Goal: Task Accomplishment & Management: Manage account settings

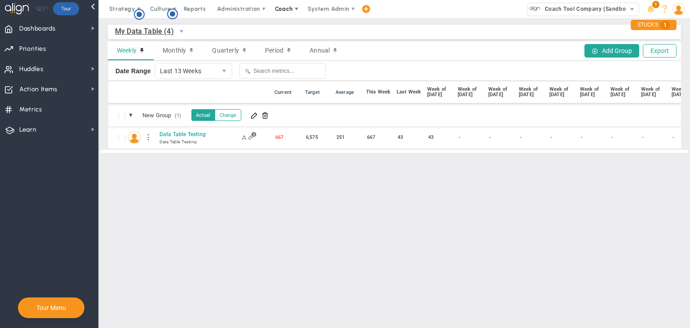
click at [277, 8] on span "Coach" at bounding box center [284, 8] width 18 height 7
click at [286, 26] on span "Schedule Meeting" at bounding box center [300, 27] width 63 height 18
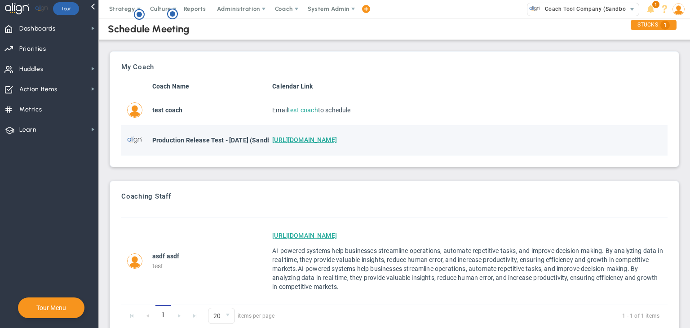
drag, startPoint x: 151, startPoint y: 146, endPoint x: 390, endPoint y: 153, distance: 239.0
click at [390, 153] on tr "Production Release Test - 19th Aug (Sandbox) https://www.calendar.com" at bounding box center [394, 140] width 546 height 30
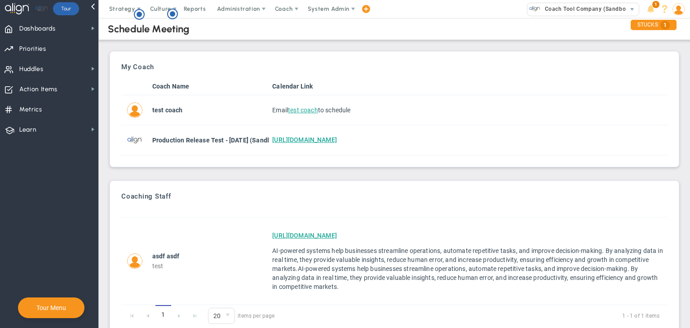
click at [357, 175] on div "My Company Coach Name Calendar Link Active My Coach Coach Name Calendar Link te…" at bounding box center [394, 194] width 573 height 287
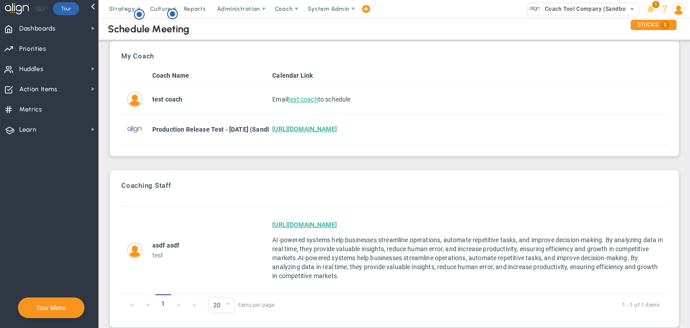
scroll to position [22, 0]
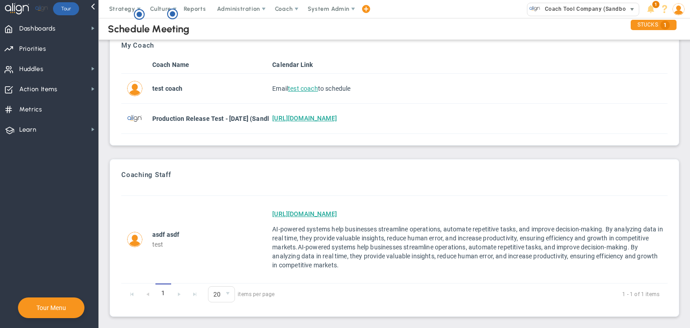
click at [559, 9] on span "Coach Tool Company (Sandbox)" at bounding box center [585, 9] width 90 height 12
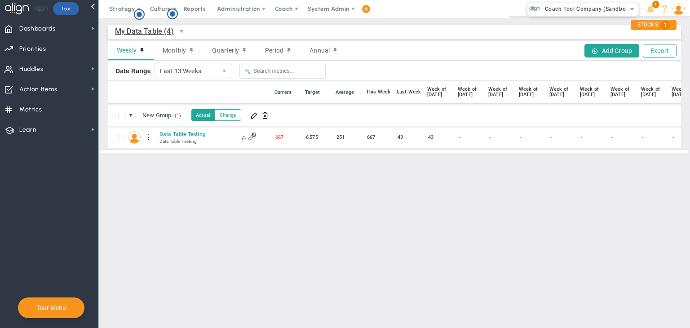
click at [677, 10] on img at bounding box center [678, 9] width 12 height 12
click at [685, 13] on div "Strategy One Page Strategic Plan Alignment Checklist 4D Vision Summary Function…" at bounding box center [345, 9] width 690 height 18
click at [672, 2] on span at bounding box center [678, 9] width 14 height 18
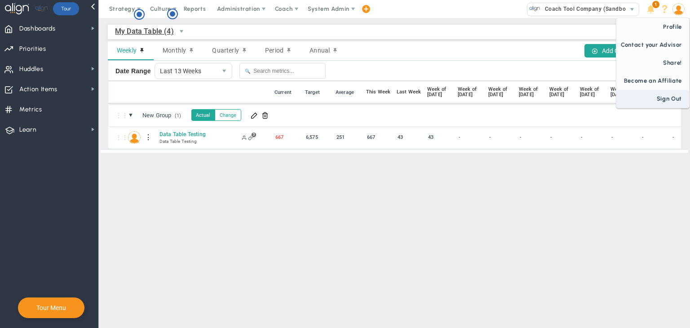
click at [660, 99] on span "Sign Out" at bounding box center [652, 99] width 73 height 18
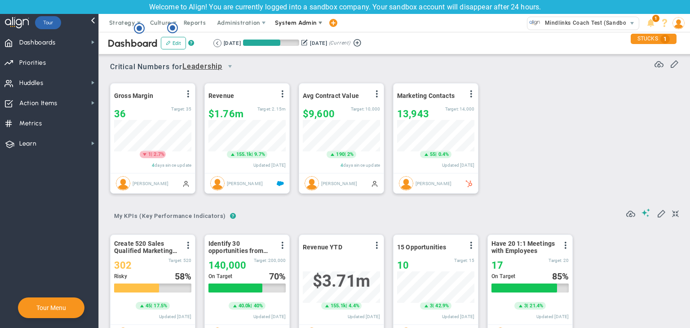
click at [295, 22] on span "System Admin" at bounding box center [296, 22] width 42 height 7
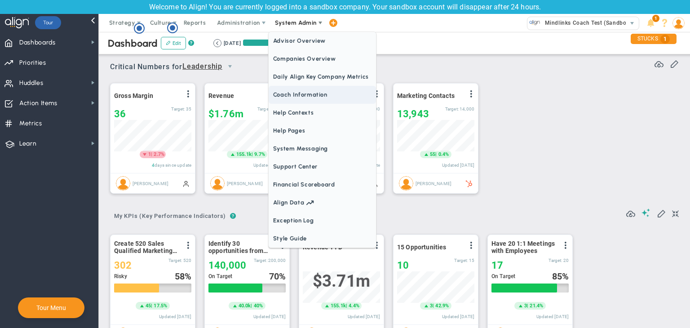
click at [307, 95] on span "Coach Information" at bounding box center [322, 95] width 107 height 18
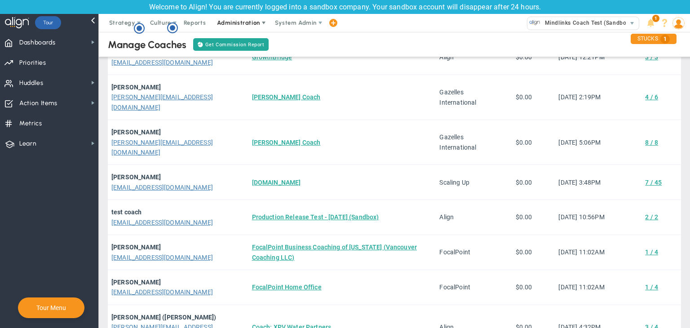
drag, startPoint x: 251, startPoint y: 24, endPoint x: 248, endPoint y: 28, distance: 4.8
click at [251, 24] on span "Administration" at bounding box center [238, 22] width 43 height 7
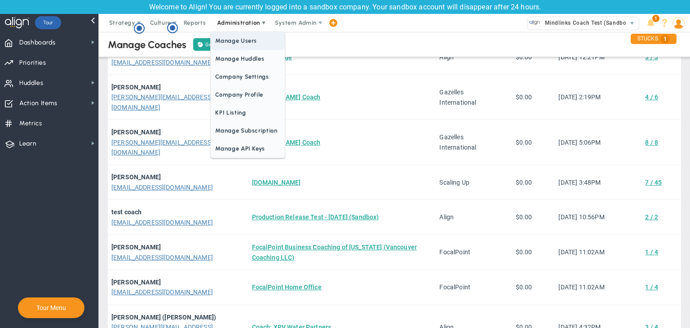
click at [246, 40] on span "Manage Users" at bounding box center [248, 41] width 74 height 18
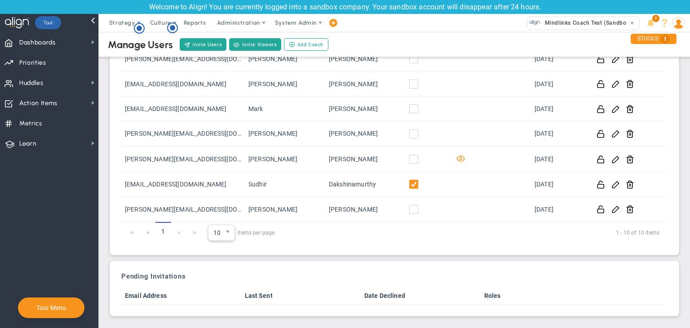
click at [221, 237] on span "10" at bounding box center [214, 232] width 13 height 15
click at [300, 233] on span "1 - 10 of 10 items" at bounding box center [473, 232] width 374 height 11
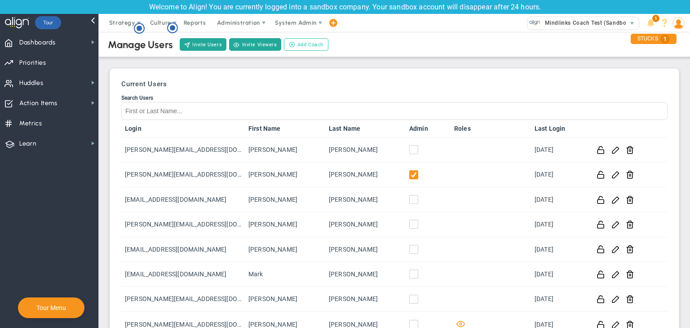
click at [306, 49] on button "Add Coach" at bounding box center [306, 44] width 44 height 13
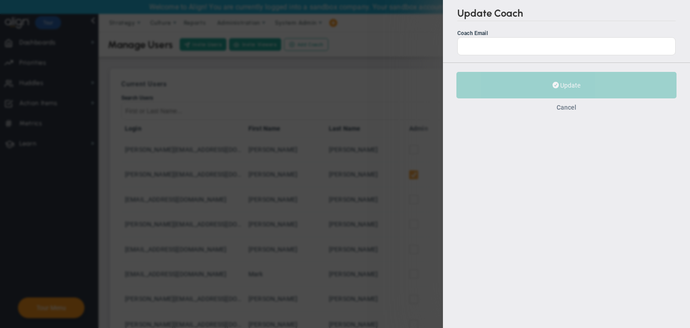
click at [571, 106] on button "Cancel" at bounding box center [566, 107] width 20 height 7
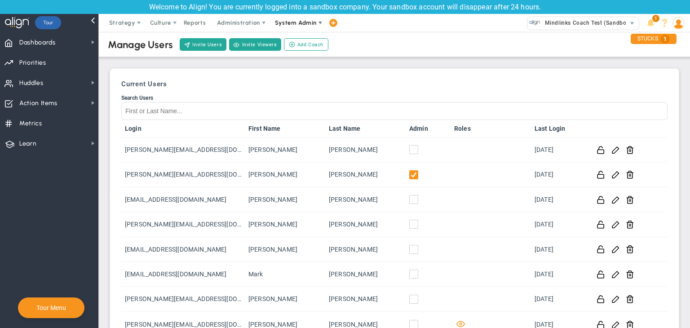
click at [302, 26] on span "System Admin" at bounding box center [296, 22] width 42 height 7
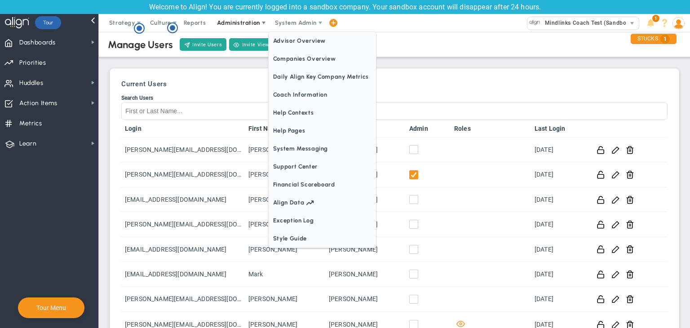
click at [257, 22] on span "Administration" at bounding box center [238, 22] width 43 height 7
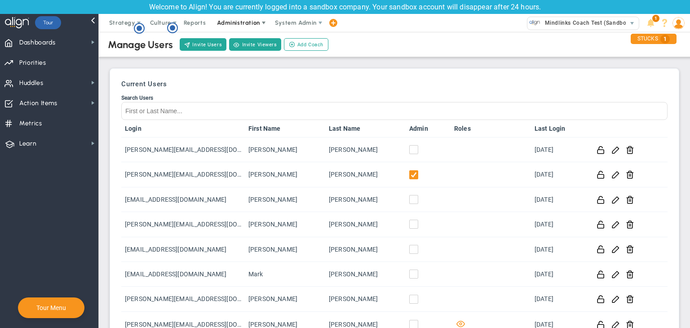
click at [257, 22] on span "Administration" at bounding box center [238, 22] width 43 height 7
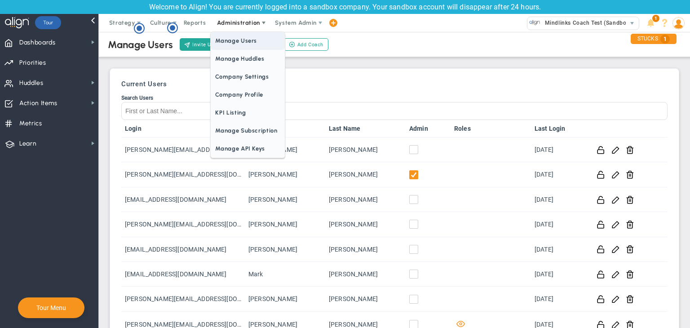
click at [251, 37] on span "Manage Users" at bounding box center [248, 41] width 74 height 18
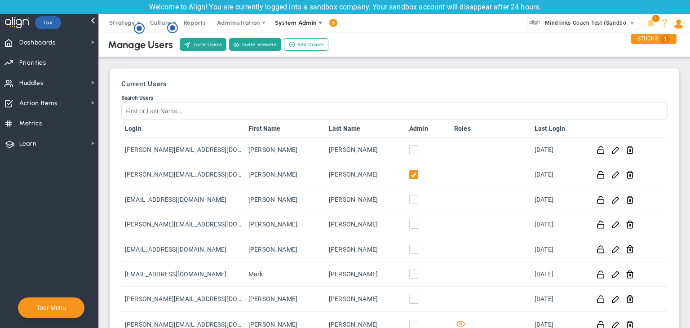
click at [304, 20] on span "System Admin" at bounding box center [296, 22] width 42 height 7
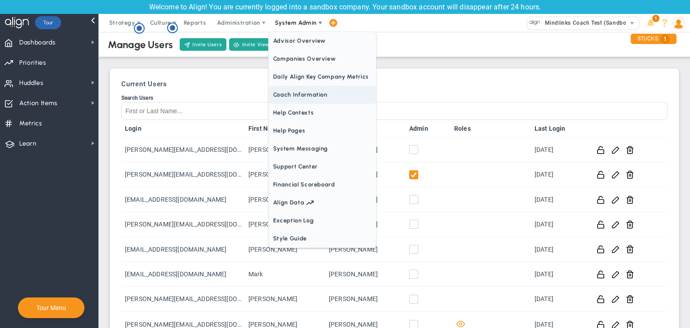
click at [312, 98] on span "Coach Information" at bounding box center [322, 95] width 107 height 18
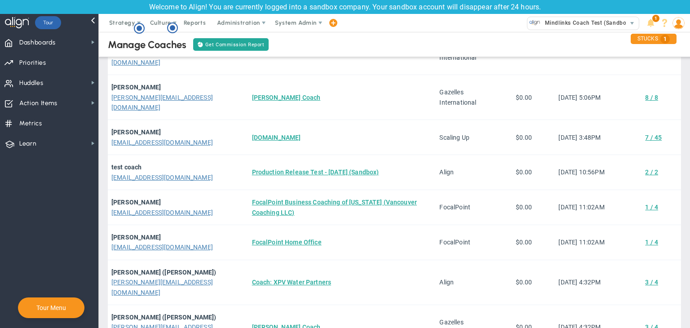
click at [273, 288] on li "50" at bounding box center [271, 291] width 26 height 19
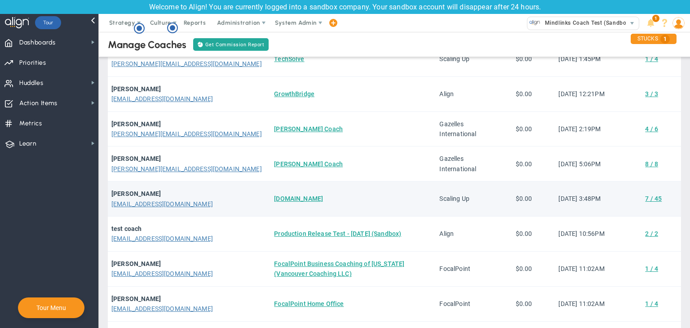
scroll to position [180, 0]
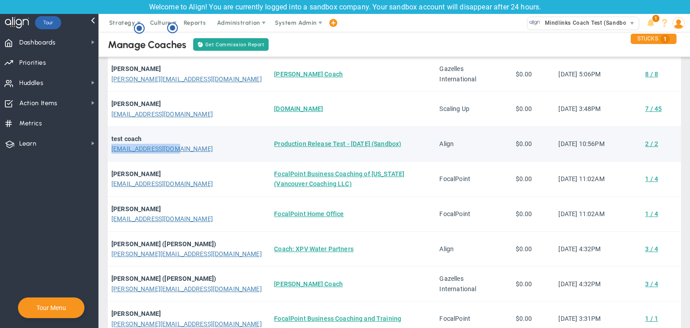
drag, startPoint x: 110, startPoint y: 148, endPoint x: 182, endPoint y: 150, distance: 71.4
click at [182, 150] on td "test coach TestCoach@gmail.com" at bounding box center [189, 144] width 163 height 35
copy link "[EMAIL_ADDRESS][DOMAIN_NAME]"
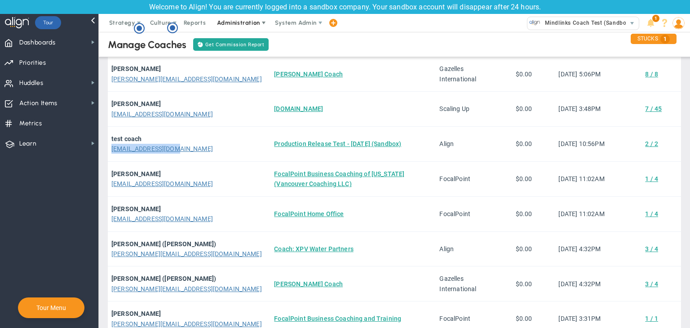
click at [242, 14] on span "Administration" at bounding box center [238, 23] width 57 height 18
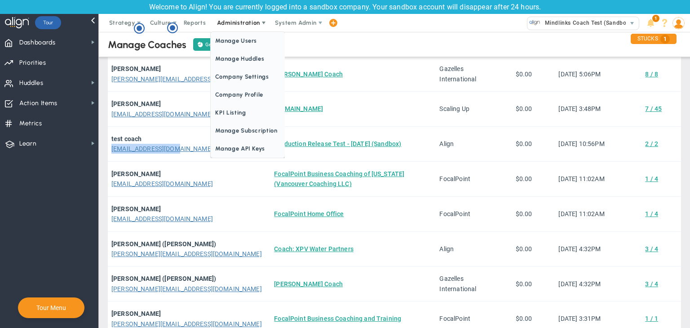
click at [242, 21] on span "Administration" at bounding box center [238, 22] width 43 height 7
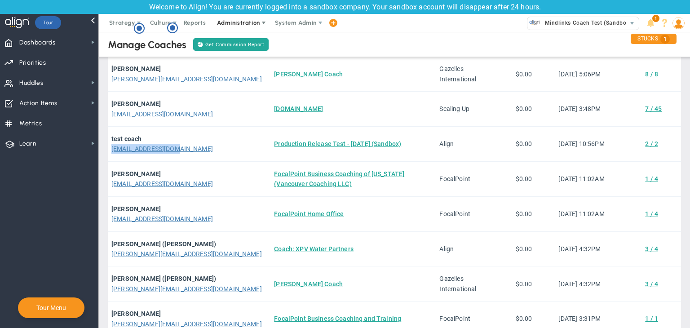
click at [242, 21] on span "Administration" at bounding box center [238, 22] width 43 height 7
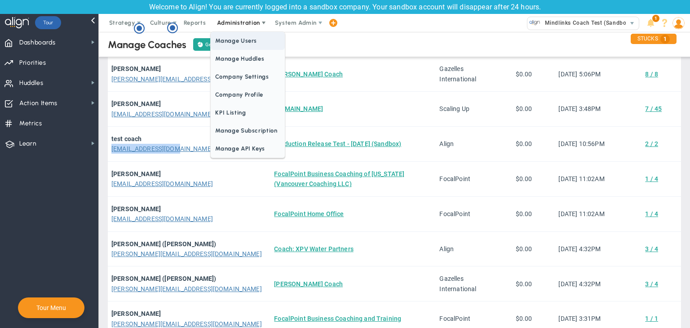
click at [253, 41] on span "Manage Users" at bounding box center [248, 41] width 74 height 18
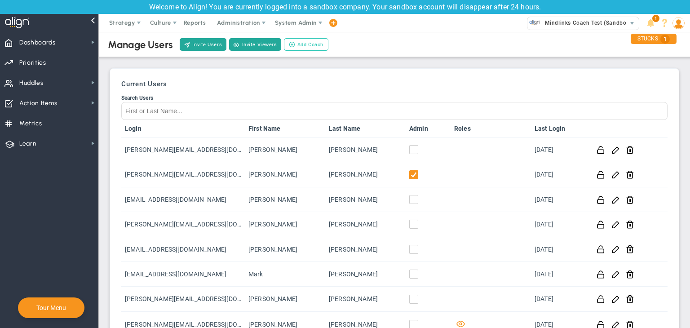
click at [311, 46] on span "Add Coach" at bounding box center [310, 45] width 26 height 8
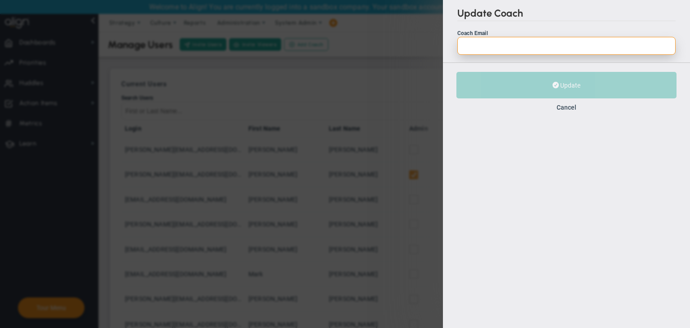
click at [503, 41] on input "Coach Email" at bounding box center [566, 46] width 218 height 18
paste input "[EMAIL_ADDRESS][DOMAIN_NAME]"
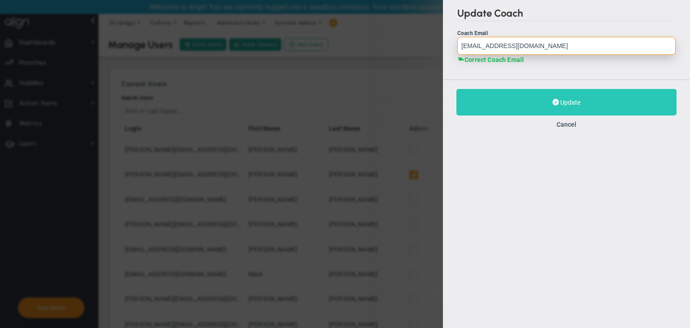
type input "[EMAIL_ADDRESS][DOMAIN_NAME]"
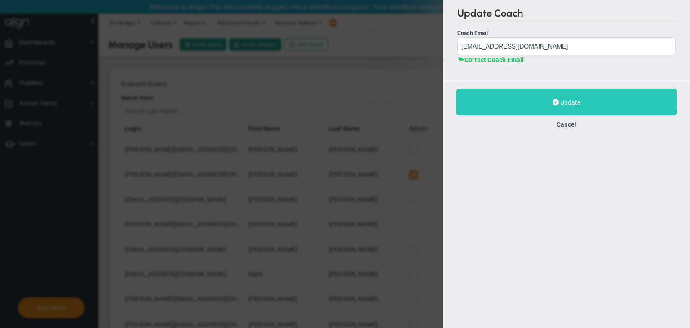
click at [551, 92] on button "Update" at bounding box center [566, 102] width 220 height 26
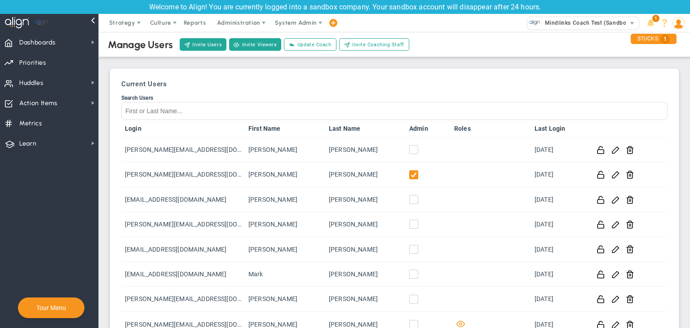
scroll to position [166, 0]
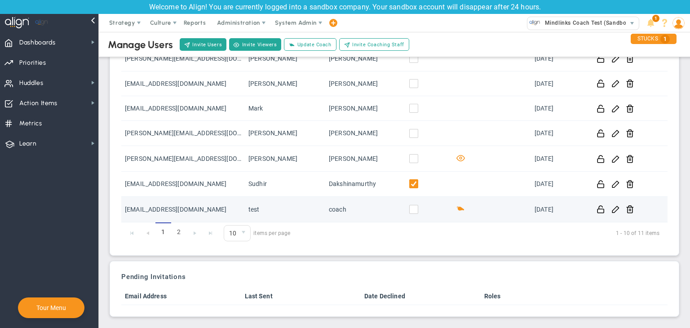
click at [409, 207] on span at bounding box center [413, 209] width 9 height 9
click at [411, 209] on input "checkbox" at bounding box center [415, 211] width 9 height 9
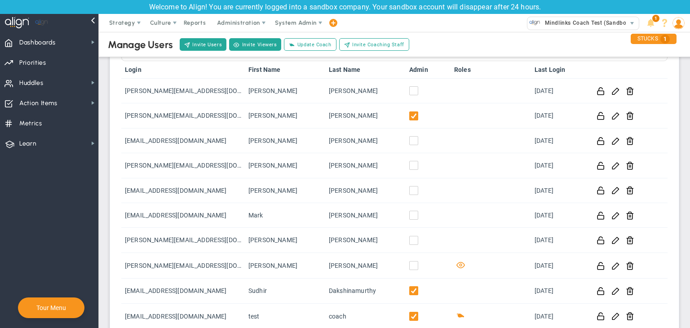
scroll to position [31, 0]
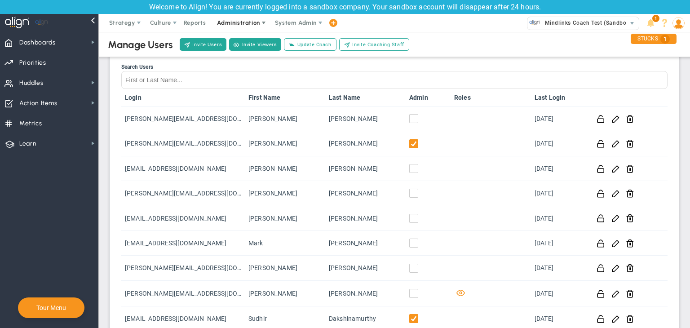
click at [249, 25] on span "Administration" at bounding box center [238, 22] width 43 height 7
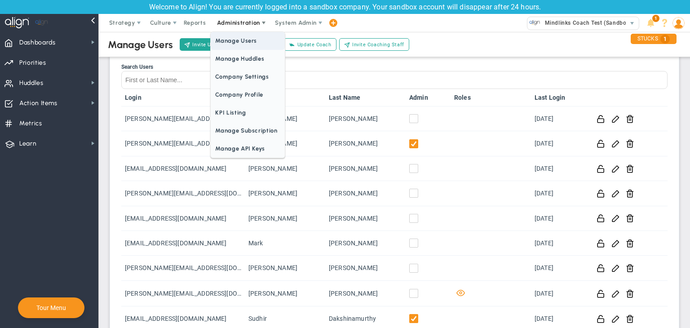
click at [252, 39] on span "Manage Users" at bounding box center [248, 41] width 74 height 18
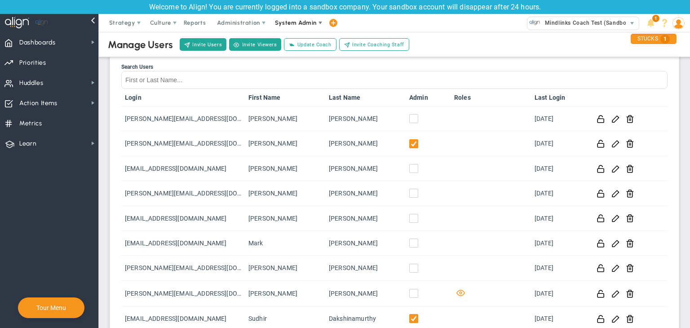
click at [305, 25] on span "System Admin" at bounding box center [296, 22] width 42 height 7
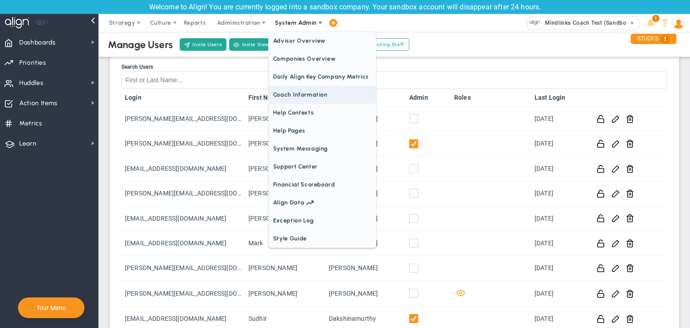
click at [302, 92] on span "Coach Information" at bounding box center [322, 95] width 107 height 18
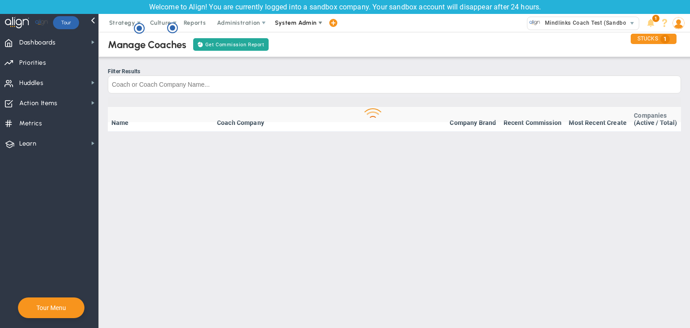
click at [308, 21] on span "System Admin" at bounding box center [296, 22] width 42 height 7
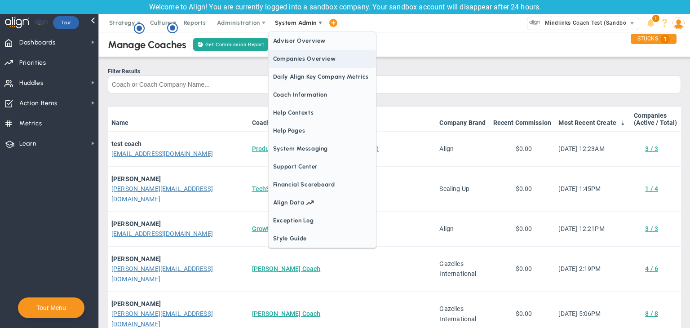
click at [296, 61] on span "Companies Overview" at bounding box center [322, 59] width 107 height 18
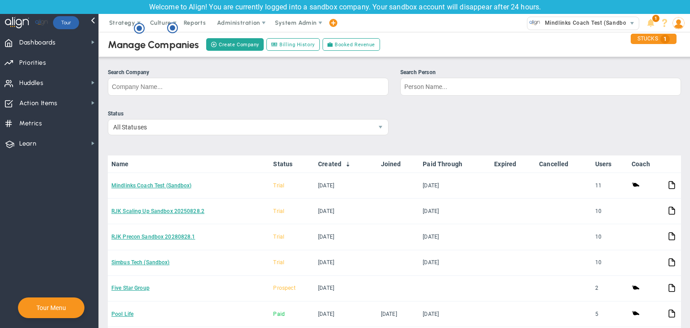
click at [173, 188] on link "Mindlinks Coach Test (Sandbox)" at bounding box center [151, 185] width 80 height 6
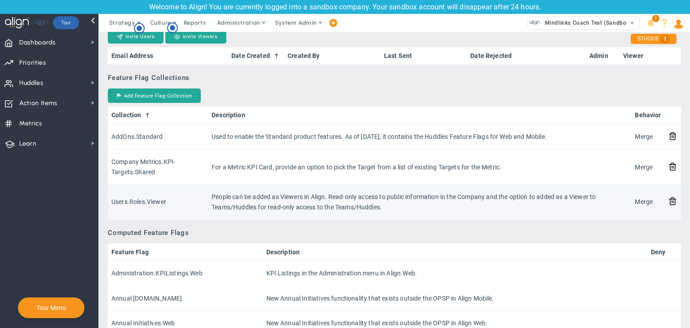
scroll to position [763, 0]
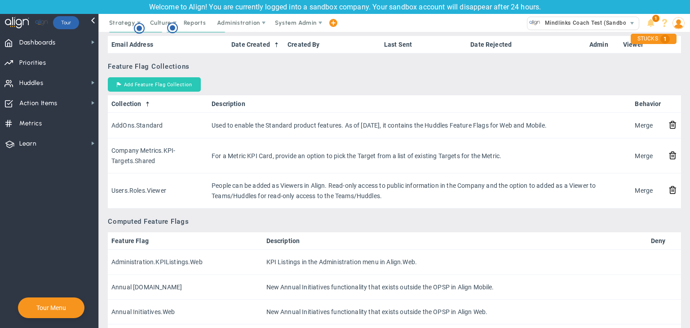
click at [189, 81] on button "Add Feature Flag Collection" at bounding box center [154, 84] width 93 height 14
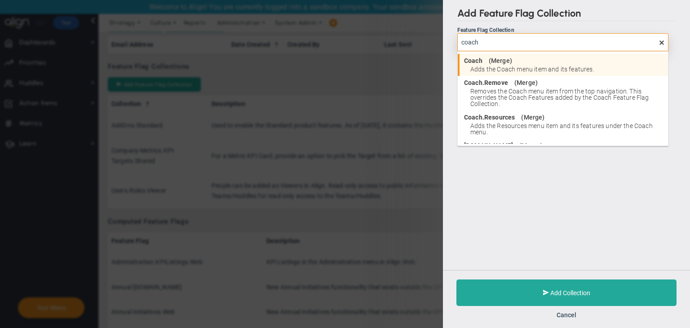
click at [505, 60] on span "Merge" at bounding box center [500, 60] width 19 height 6
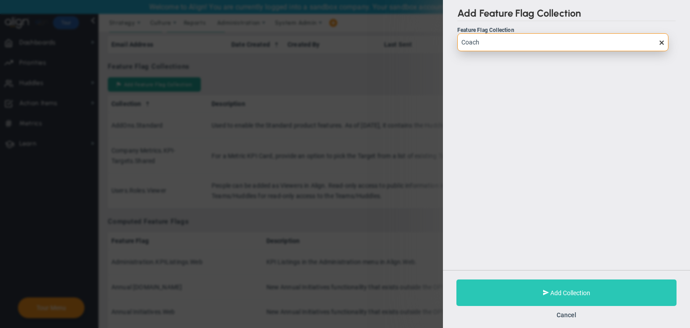
type input "Coach"
click at [619, 296] on button "Add Collection" at bounding box center [566, 292] width 220 height 26
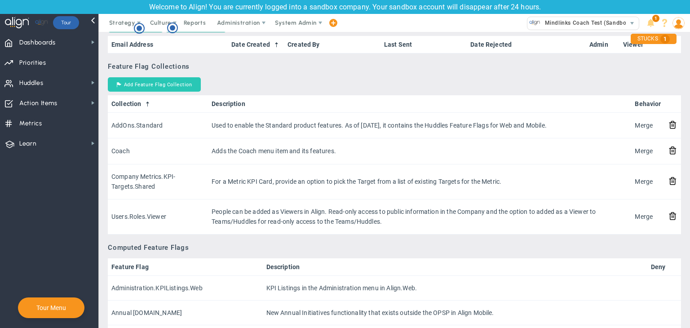
click at [176, 90] on button "Add Feature Flag Collection" at bounding box center [154, 84] width 93 height 14
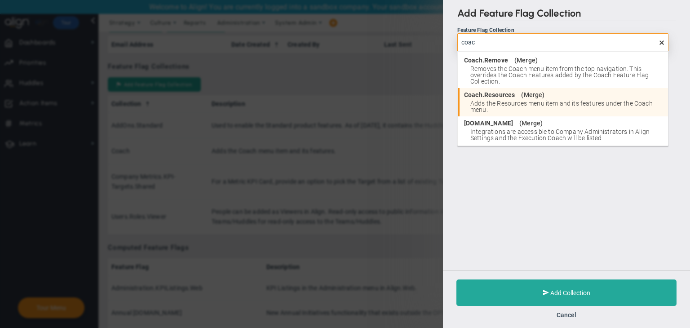
click at [516, 95] on div "Coach.Resources ( Merge )" at bounding box center [563, 95] width 199 height 6
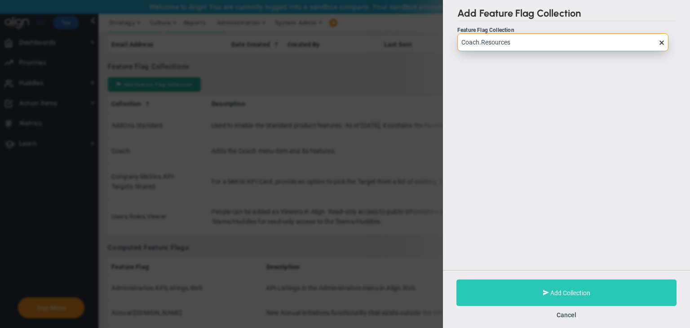
type input "Coach.Resources"
click at [576, 298] on button "Add Collection" at bounding box center [566, 292] width 220 height 26
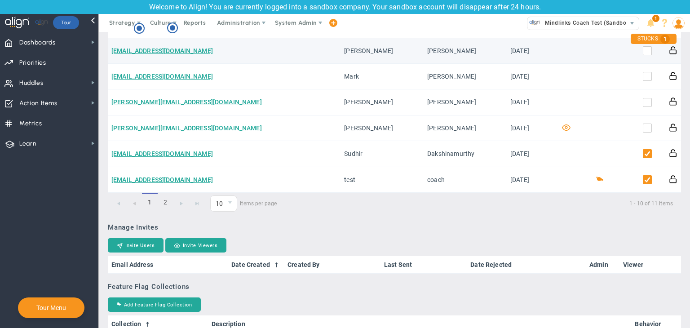
scroll to position [539, 0]
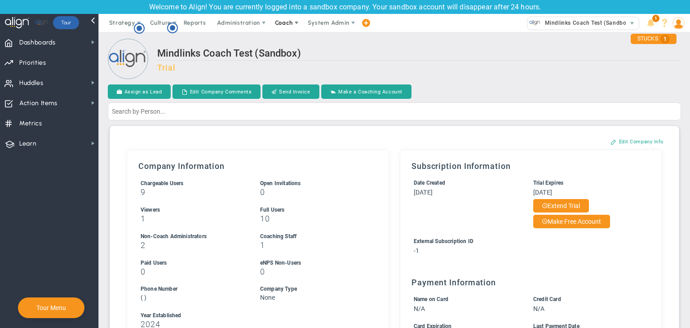
click at [286, 17] on span "Coach" at bounding box center [284, 23] width 33 height 18
click at [286, 36] on span "Schedule Meeting" at bounding box center [300, 41] width 63 height 18
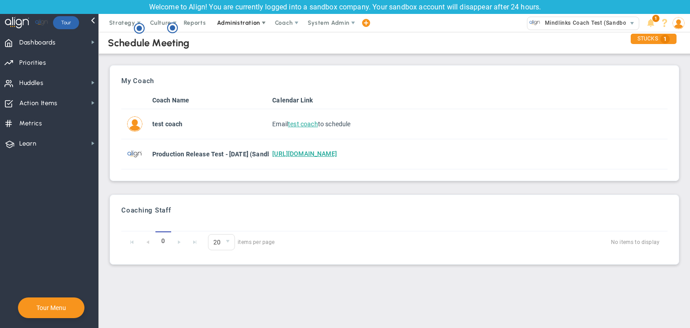
click at [244, 19] on span "Administration" at bounding box center [238, 22] width 43 height 7
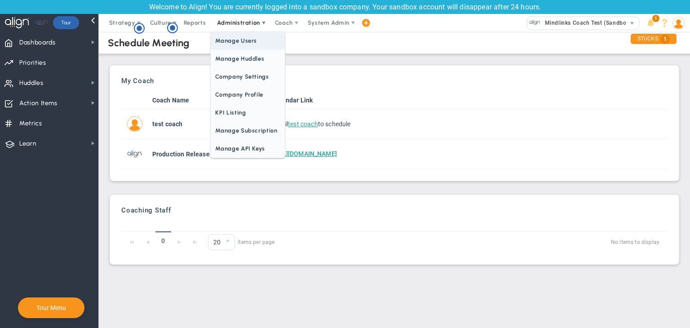
click at [251, 39] on span "Manage Users" at bounding box center [248, 41] width 74 height 18
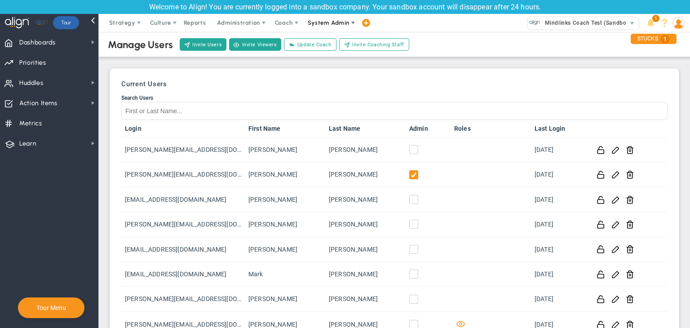
click at [330, 22] on span "System Admin" at bounding box center [329, 22] width 42 height 7
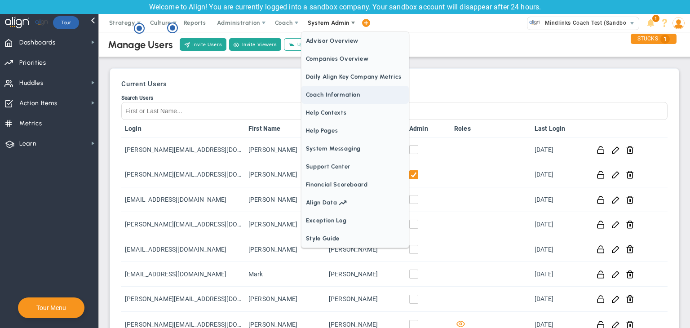
click at [342, 100] on span "Coach Information" at bounding box center [354, 95] width 107 height 18
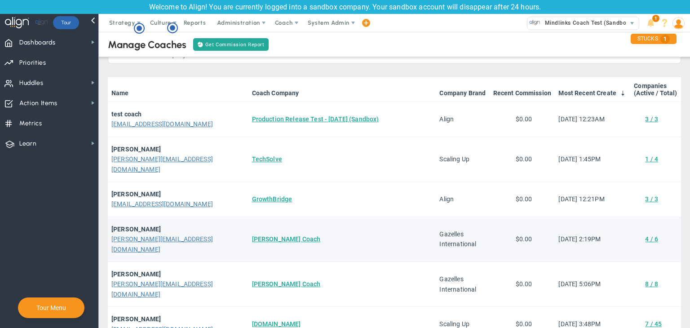
scroll to position [45, 0]
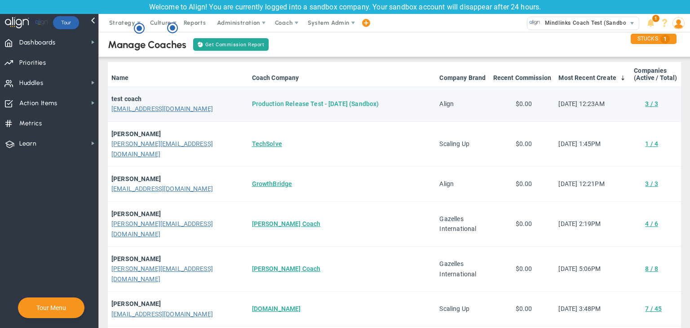
click at [252, 103] on link "Production Release Test - [DATE] (Sandbox)" at bounding box center [315, 103] width 127 height 7
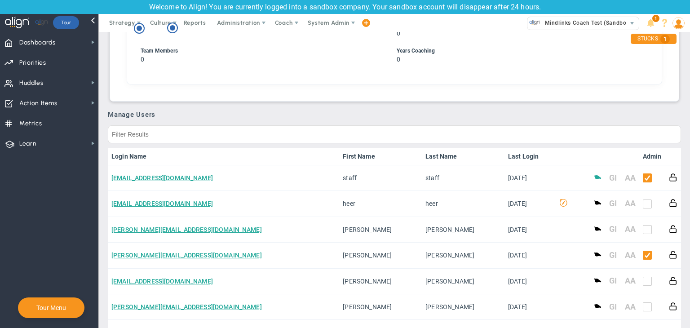
scroll to position [314, 0]
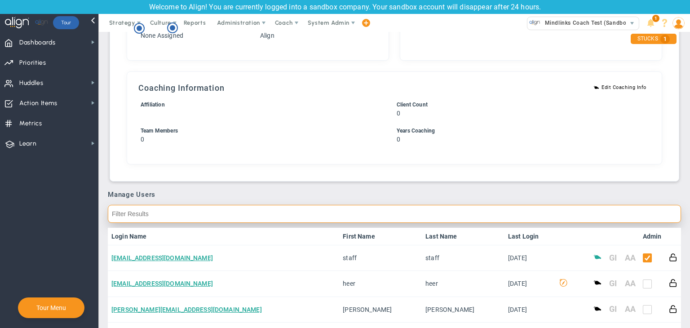
click at [189, 217] on input "text" at bounding box center [394, 214] width 573 height 18
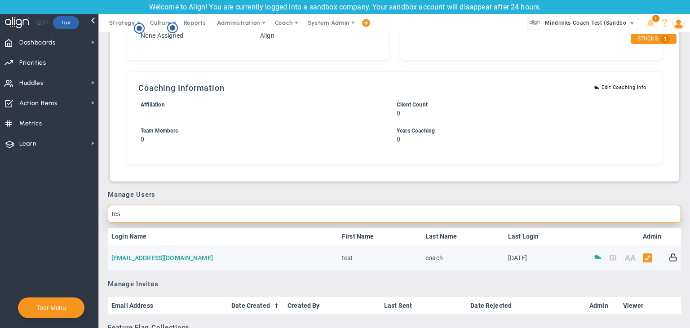
type input "tes"
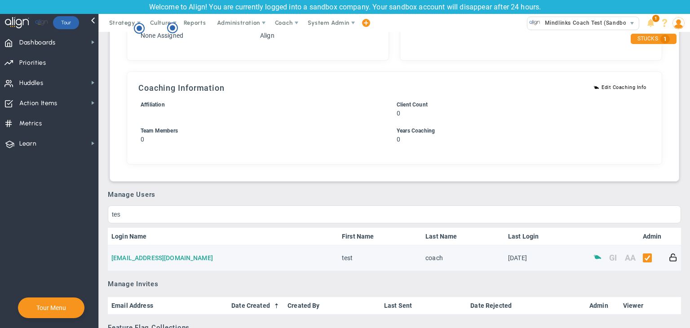
click at [162, 259] on link "[EMAIL_ADDRESS][DOMAIN_NAME]" at bounding box center [161, 257] width 101 height 7
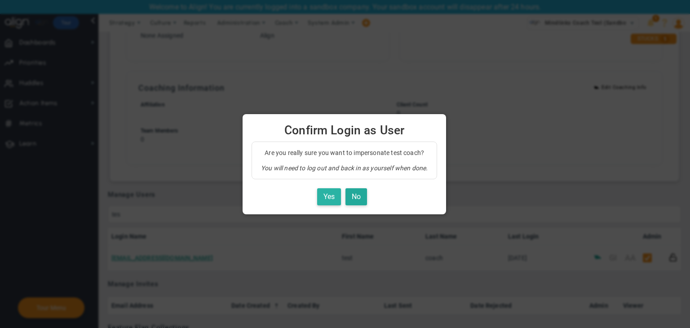
click at [339, 202] on button "Yes" at bounding box center [329, 197] width 24 height 18
